Goal: Transaction & Acquisition: Obtain resource

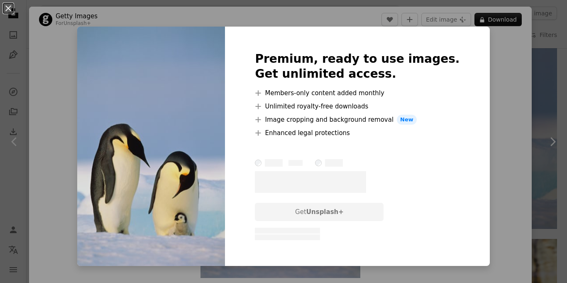
scroll to position [365, 0]
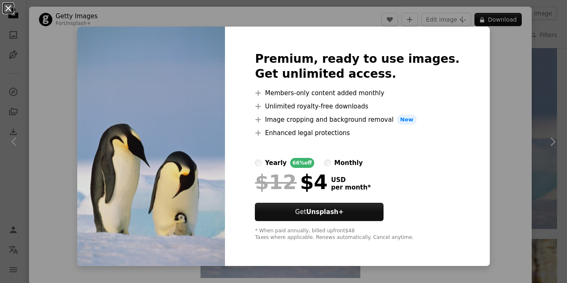
click at [6, 9] on button "An X shape" at bounding box center [8, 8] width 10 height 10
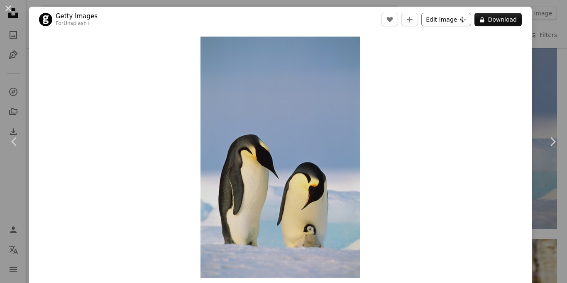
click at [449, 16] on button "Edit image Plus sign for Unsplash+" at bounding box center [446, 19] width 50 height 13
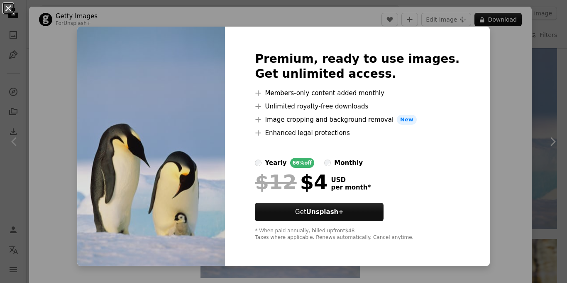
click at [9, 9] on button "An X shape" at bounding box center [8, 8] width 10 height 10
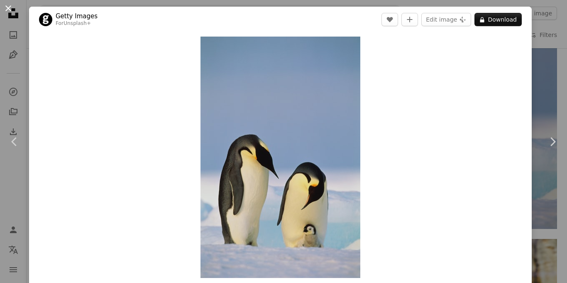
click at [7, 10] on button "An X shape" at bounding box center [8, 8] width 10 height 10
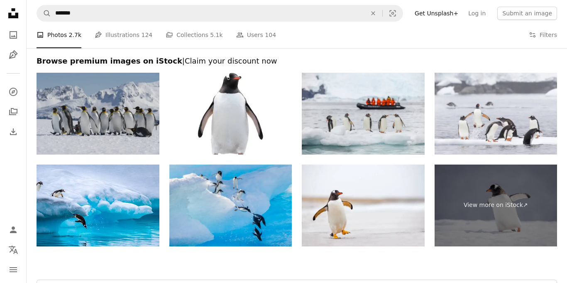
scroll to position [1323, 0]
